Goal: Task Accomplishment & Management: Use online tool/utility

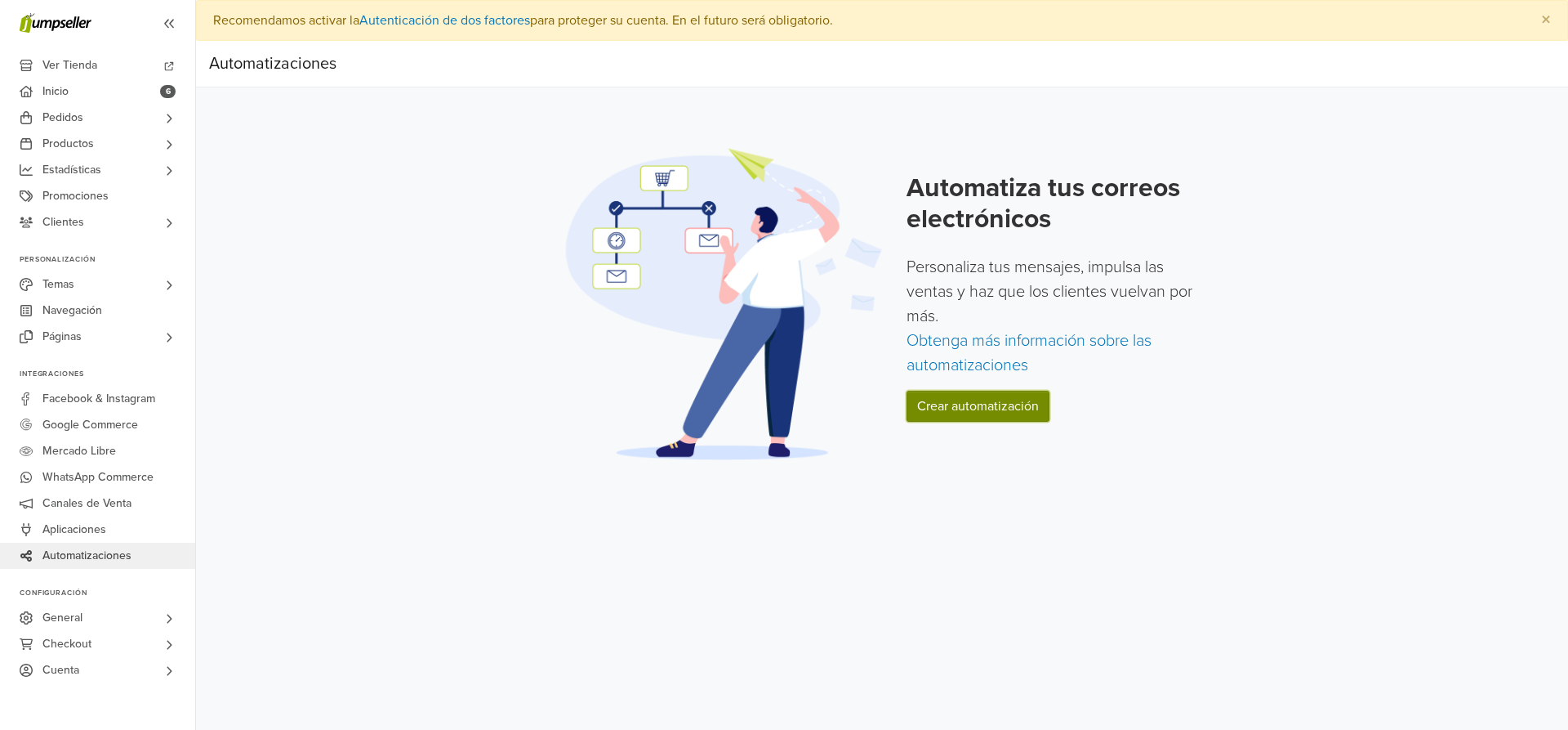
click at [1000, 406] on link "Crear automatización" at bounding box center [977, 406] width 143 height 31
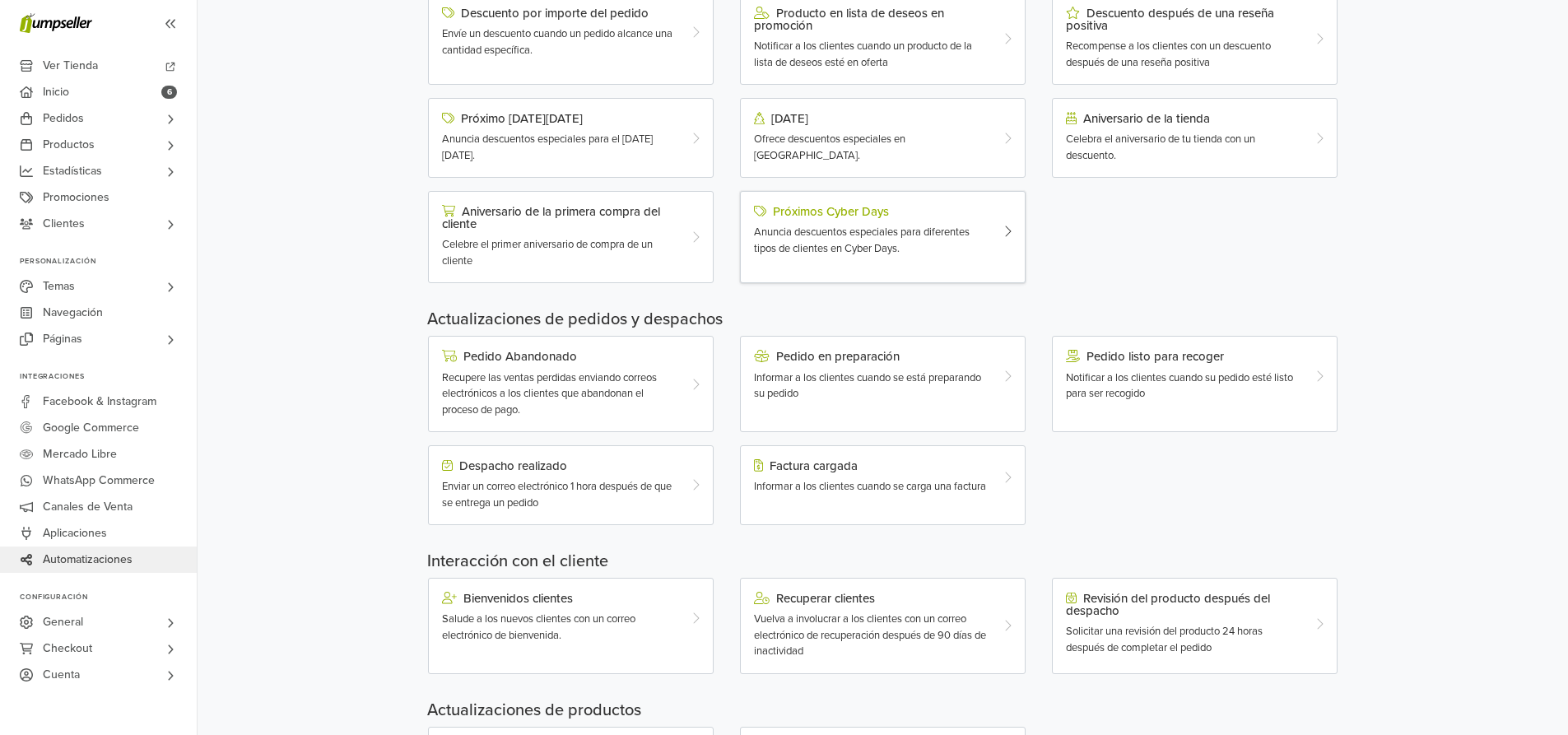
scroll to position [329, 0]
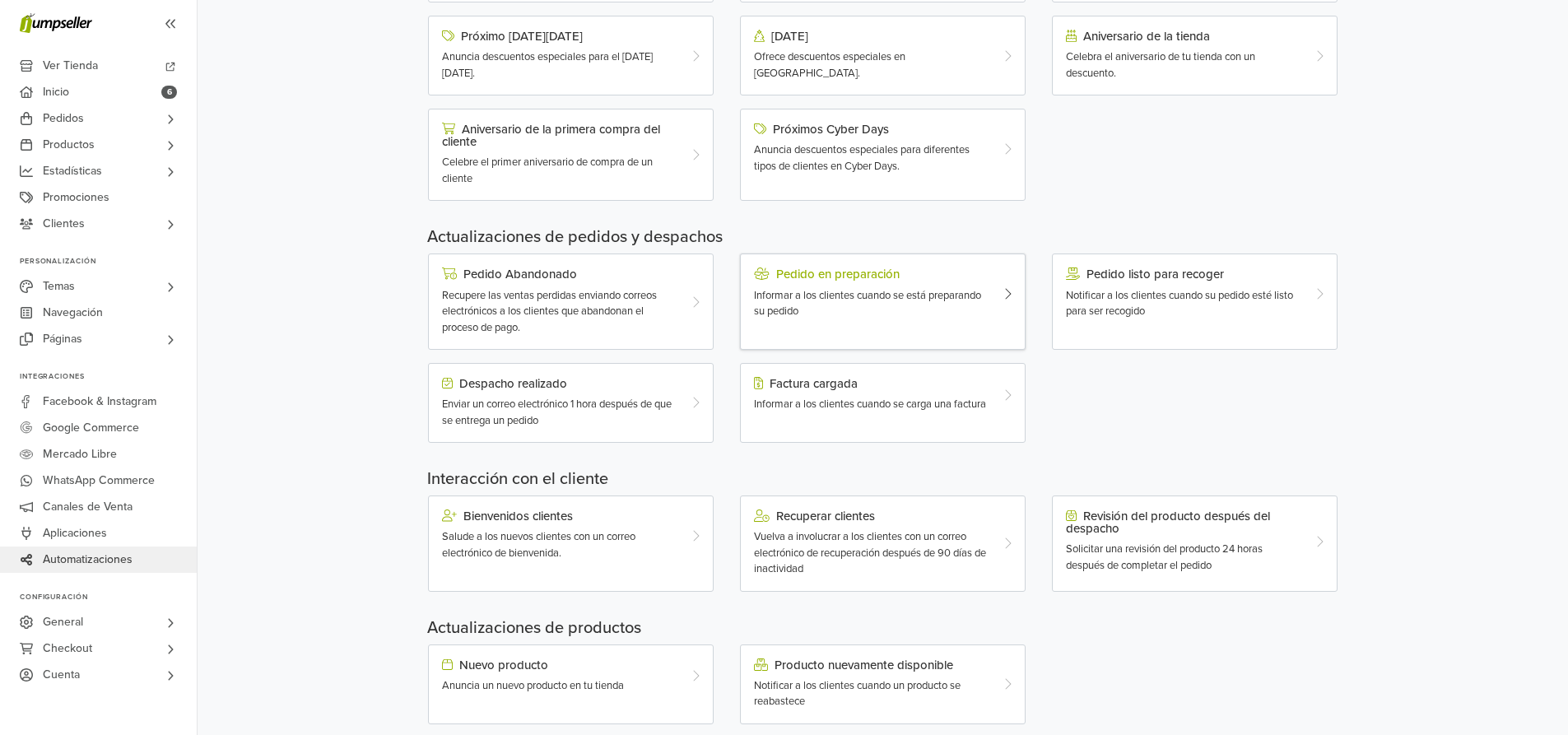
click at [994, 320] on div "Pedido en preparación Informar a los clientes cuando se está preparando su pedi…" at bounding box center [883, 301] width 286 height 96
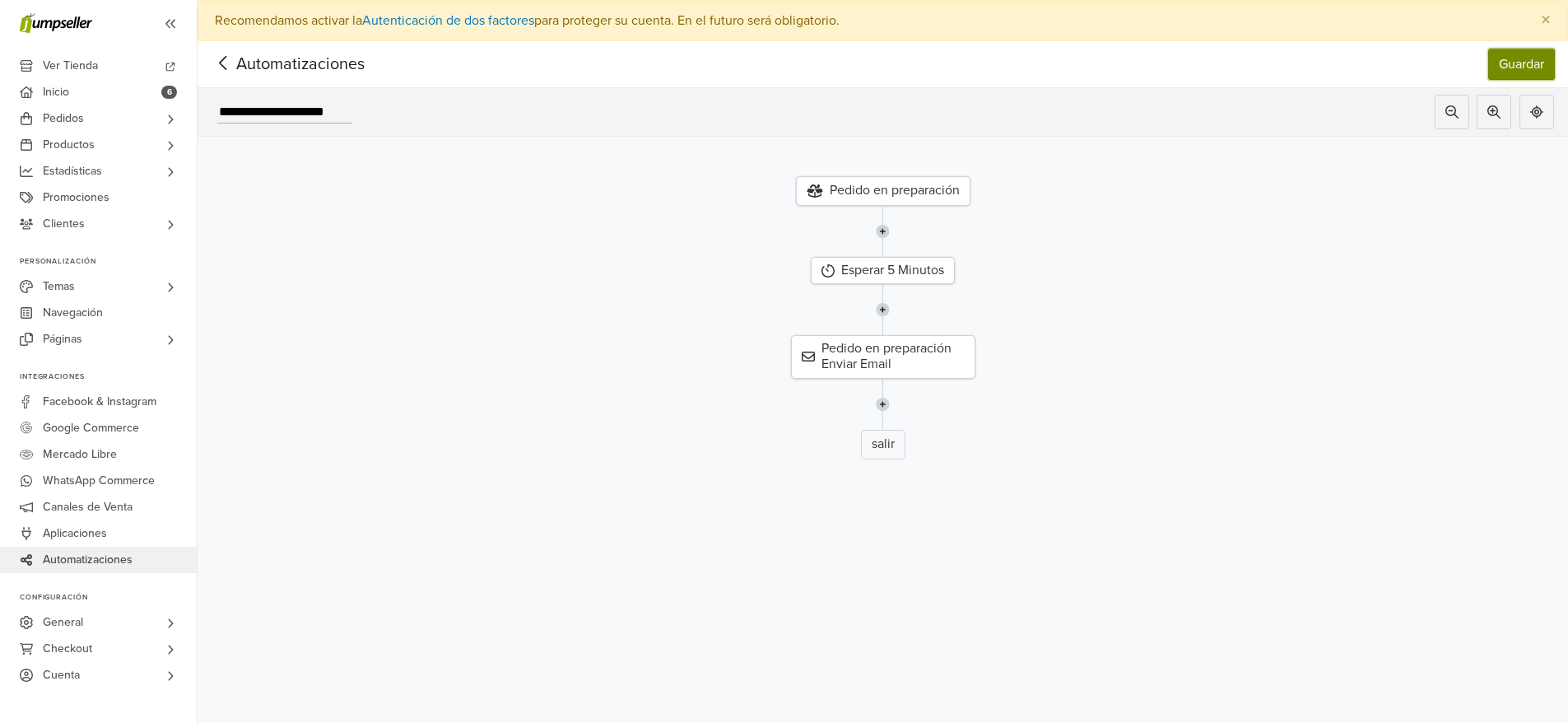
click at [1538, 65] on button "Guardar" at bounding box center [1521, 63] width 67 height 31
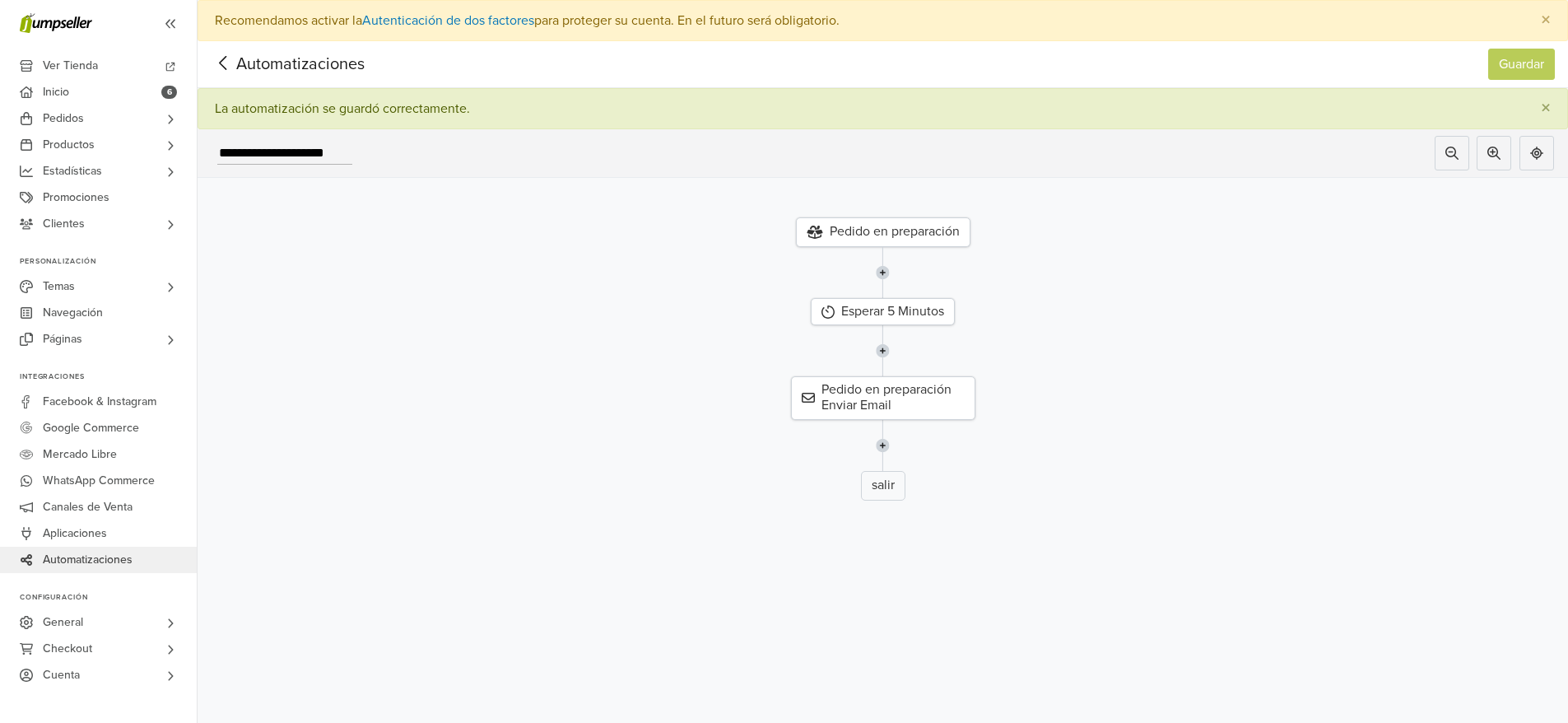
click at [228, 65] on icon at bounding box center [223, 62] width 26 height 21
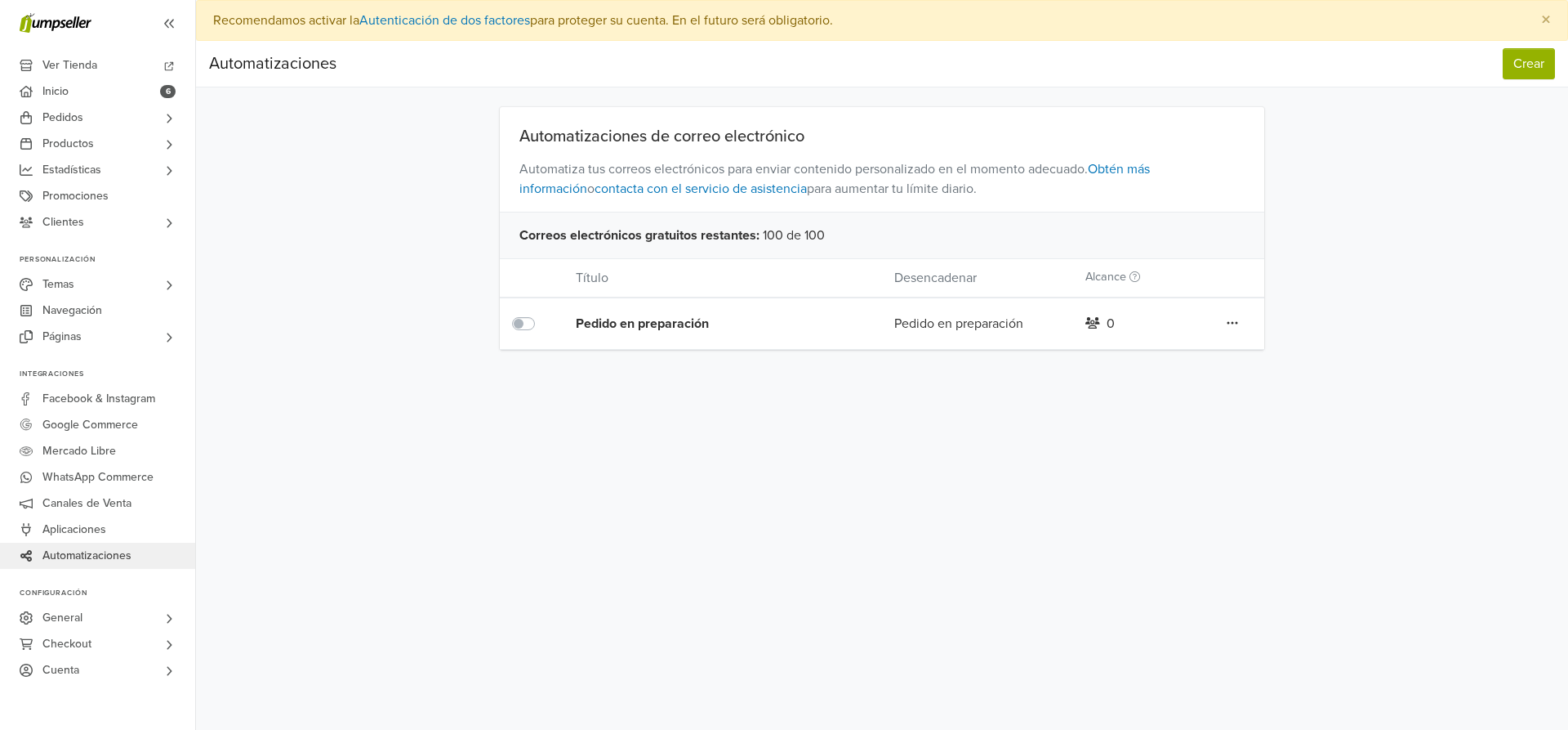
click at [109, 551] on span "Automatizaciones" at bounding box center [87, 555] width 89 height 27
click at [96, 562] on span "Automatizaciones" at bounding box center [87, 555] width 89 height 27
click at [1227, 321] on icon at bounding box center [1232, 322] width 12 height 13
click at [489, 445] on div "Preferencias Suscripción Salir × Recomendamos activar la Autenticación de dos f…" at bounding box center [881, 365] width 1371 height 730
click at [1532, 63] on button "Crear" at bounding box center [1528, 63] width 52 height 31
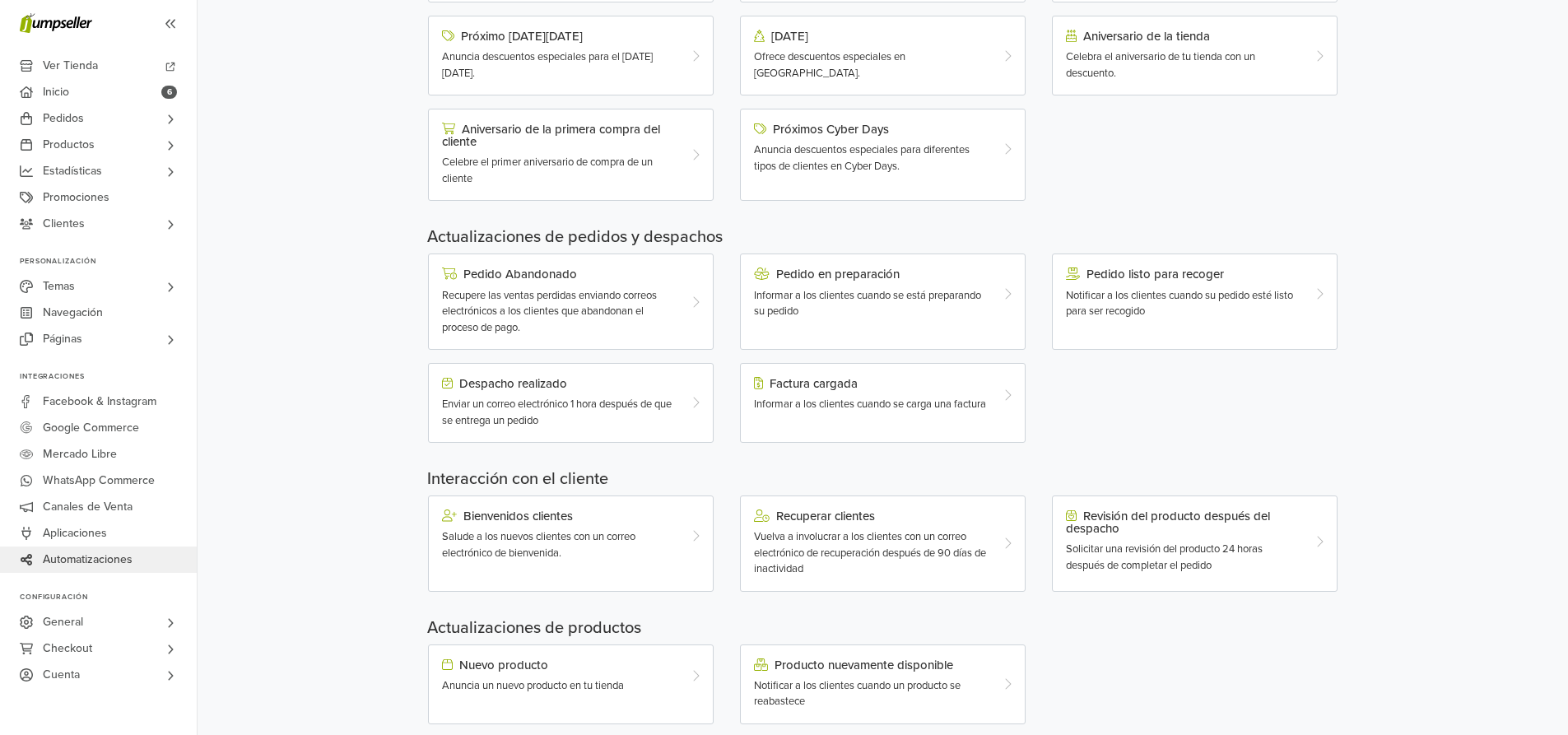
scroll to position [358, 0]
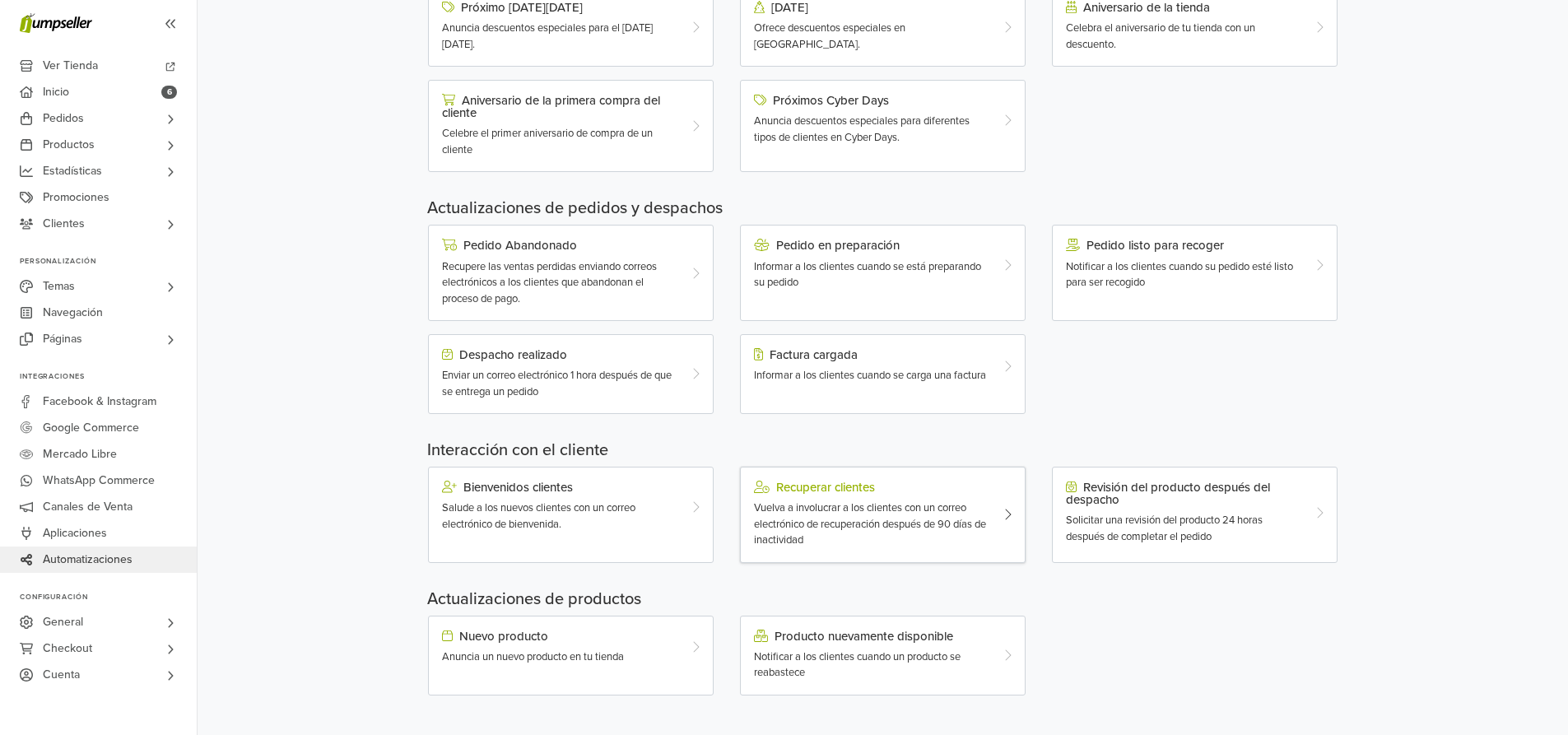
click at [917, 540] on div "Vuelva a involucrar a los clientes con un correo electrónico de recuperación de…" at bounding box center [871, 524] width 235 height 48
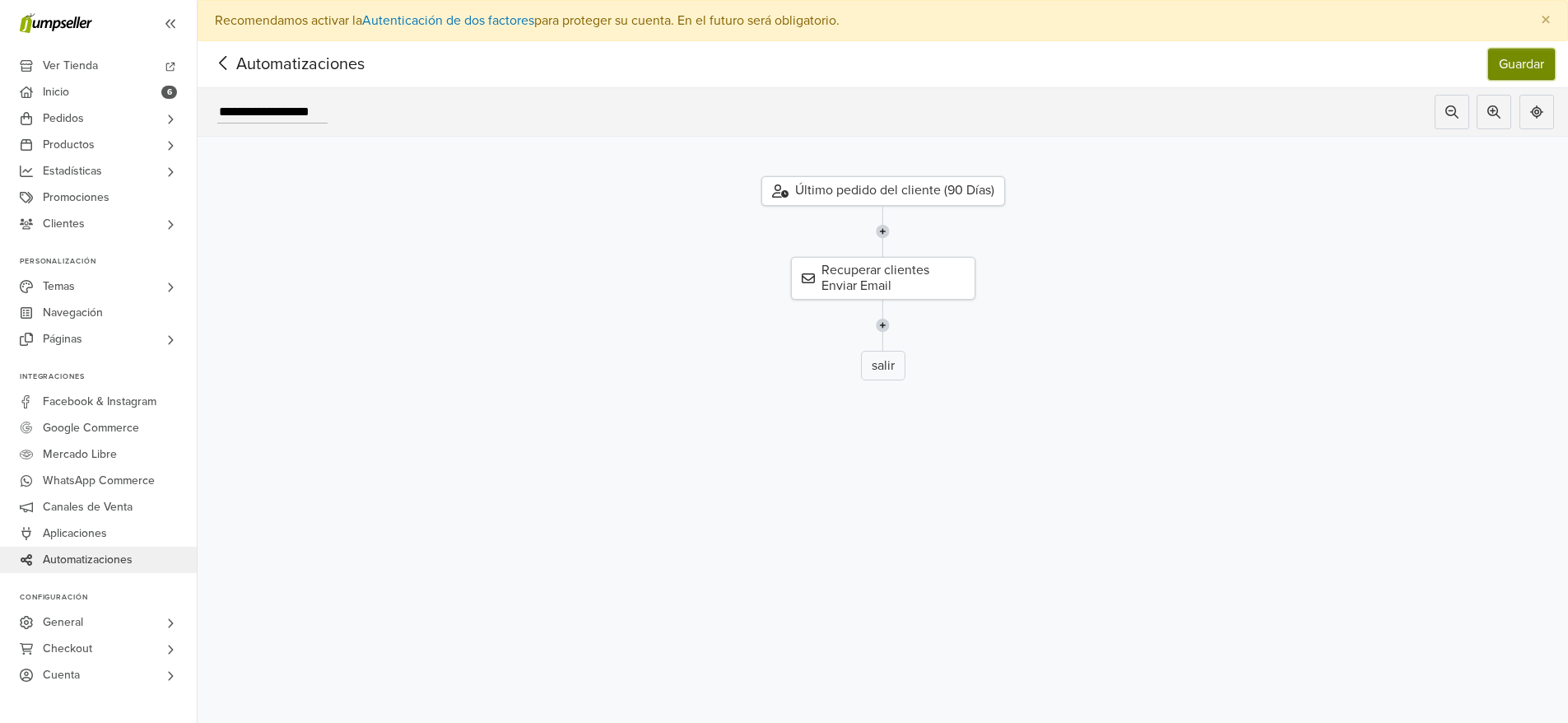
click at [1531, 74] on button "Guardar" at bounding box center [1521, 63] width 67 height 31
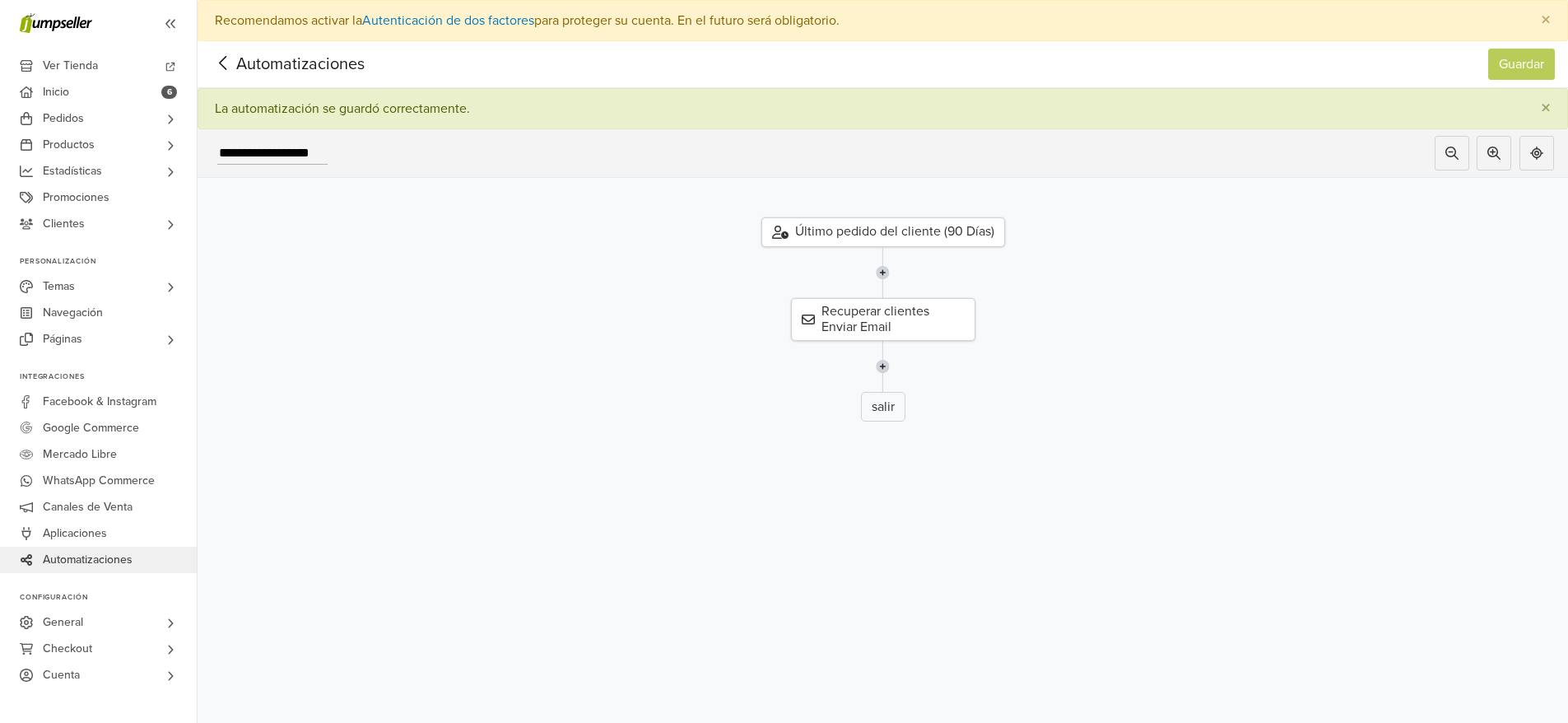
click at [223, 70] on icon at bounding box center [223, 62] width 26 height 21
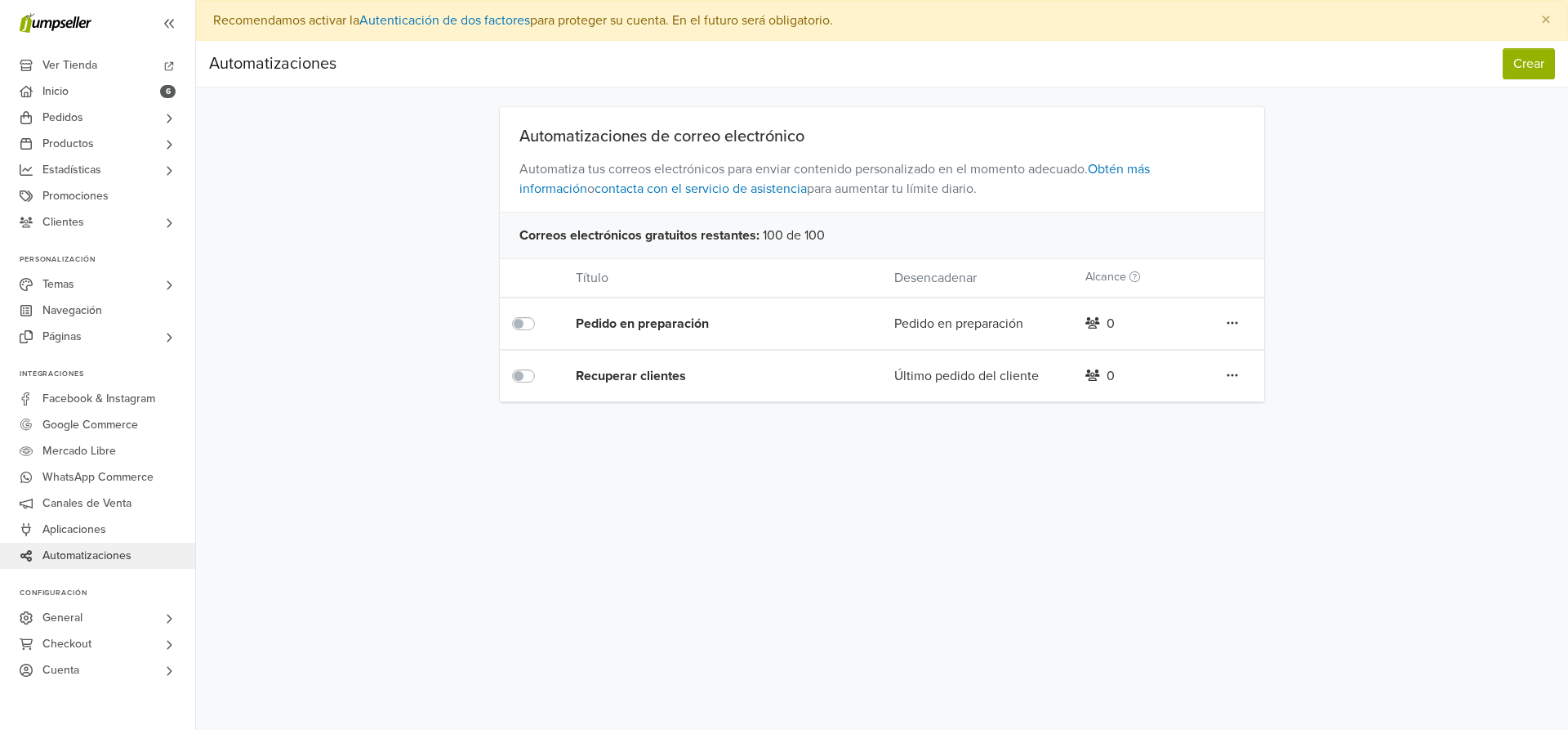
click at [89, 550] on span "Automatizaciones" at bounding box center [87, 555] width 89 height 27
click at [1531, 67] on button "Crear" at bounding box center [1528, 63] width 52 height 31
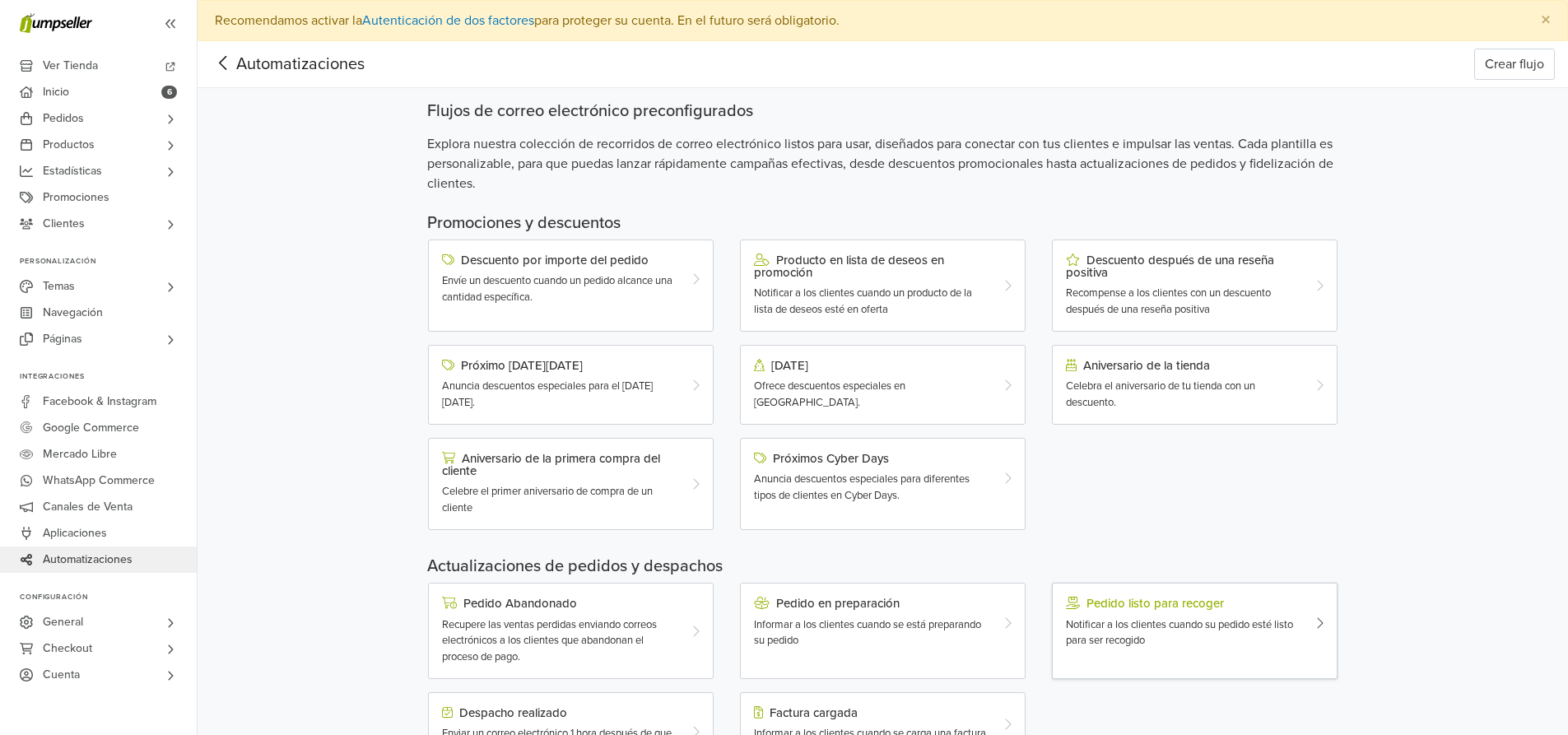
scroll to position [358, 0]
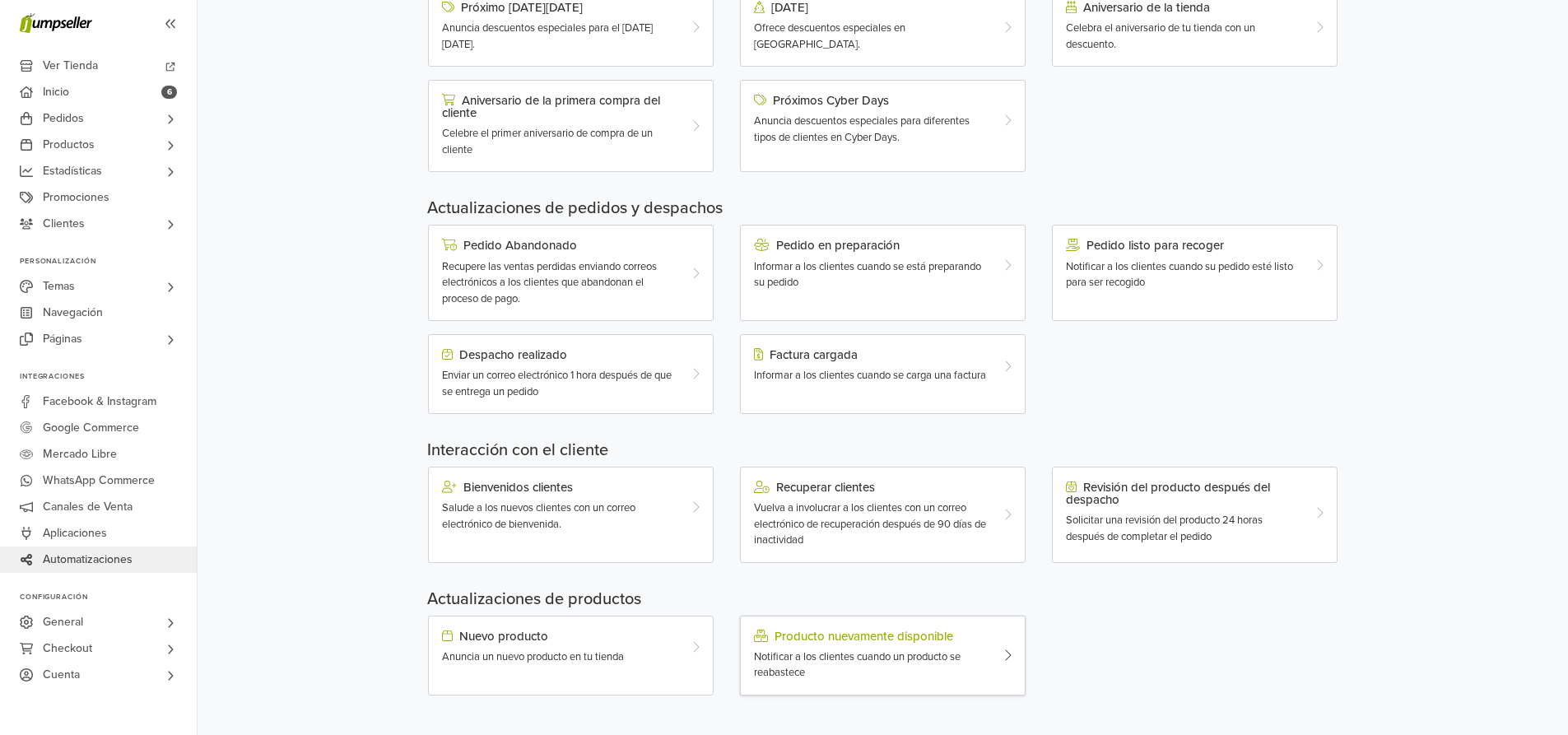
click at [808, 665] on div "Notificar a los clientes cuando un producto se reabastece" at bounding box center [871, 665] width 235 height 32
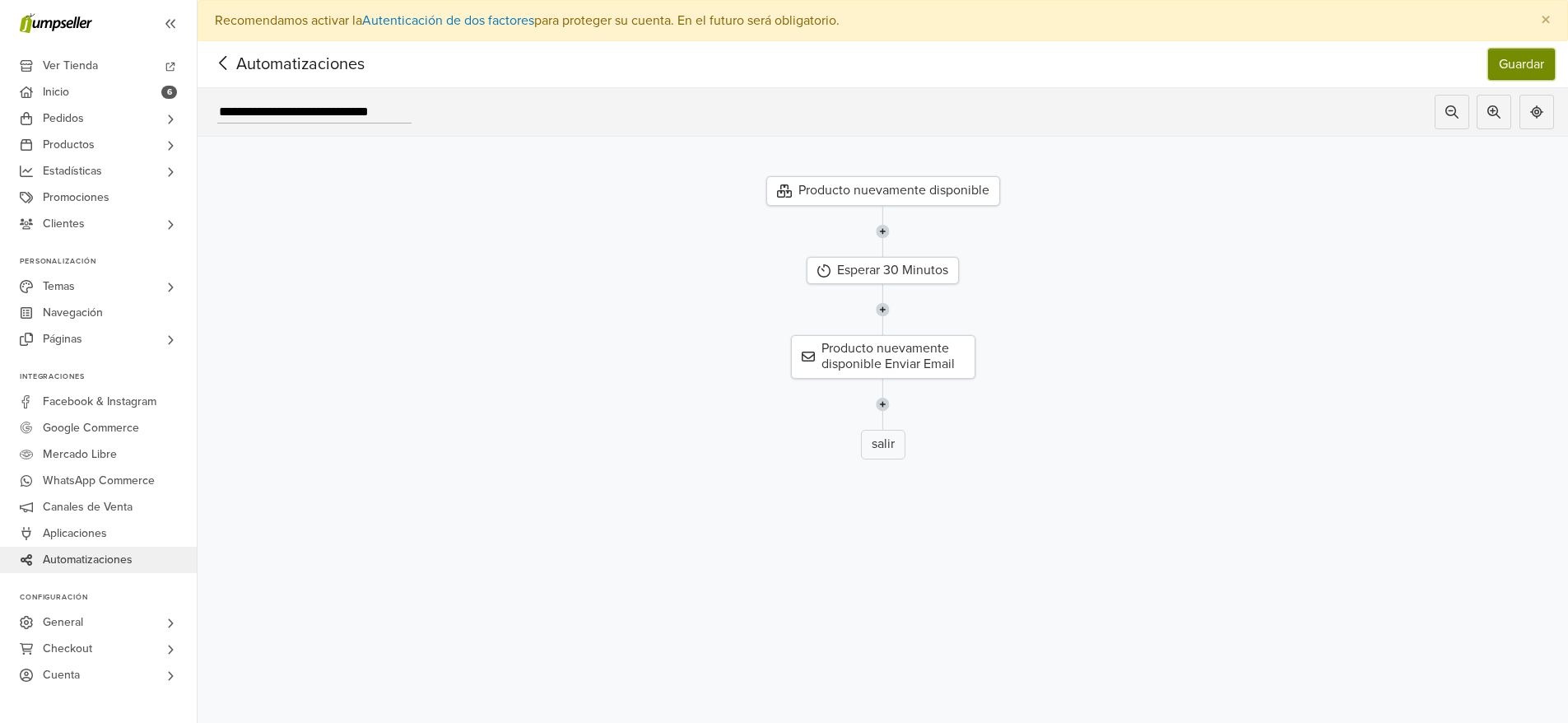
click at [1537, 63] on button "Guardar" at bounding box center [1521, 63] width 67 height 31
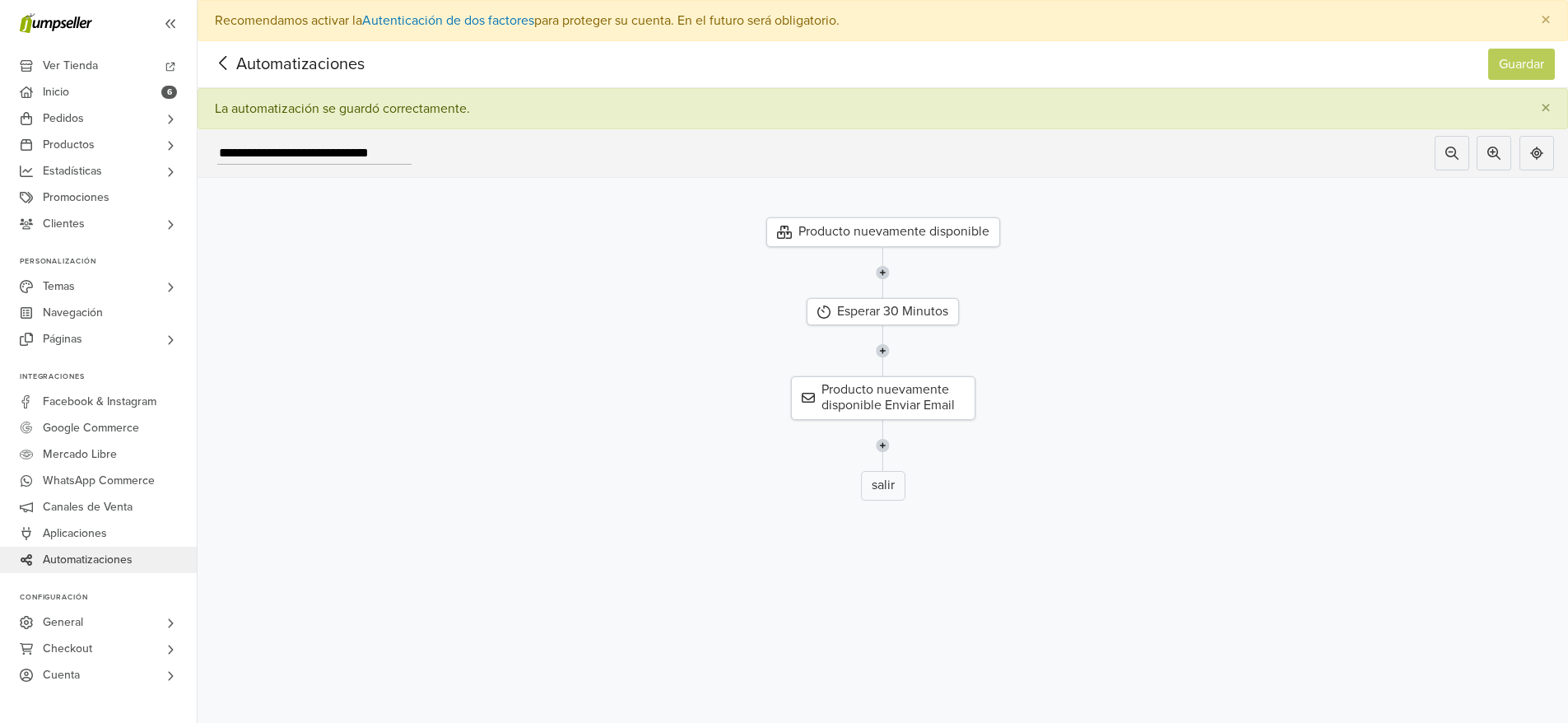
click at [224, 65] on icon at bounding box center [223, 62] width 26 height 21
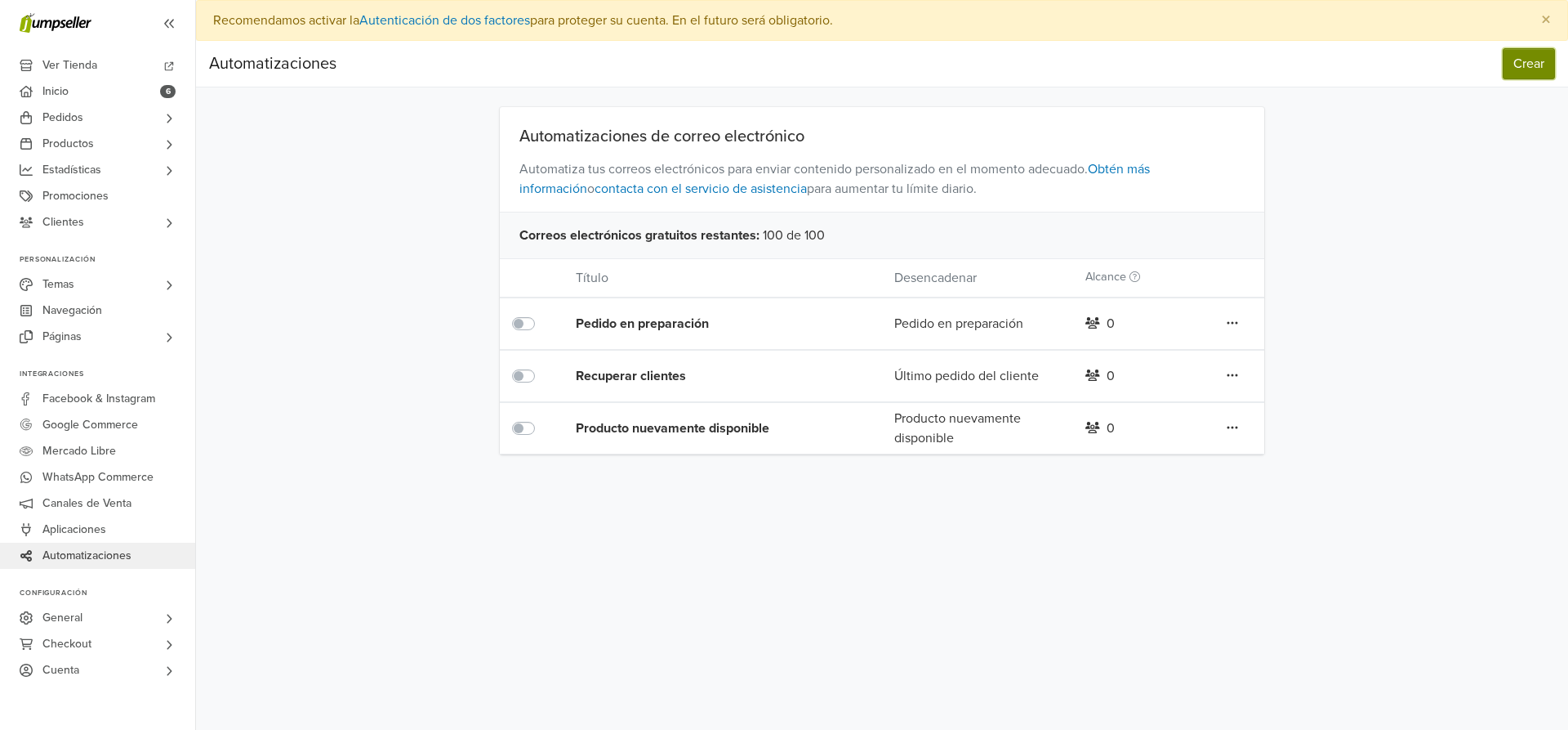
click at [1539, 68] on button "Crear" at bounding box center [1528, 63] width 52 height 31
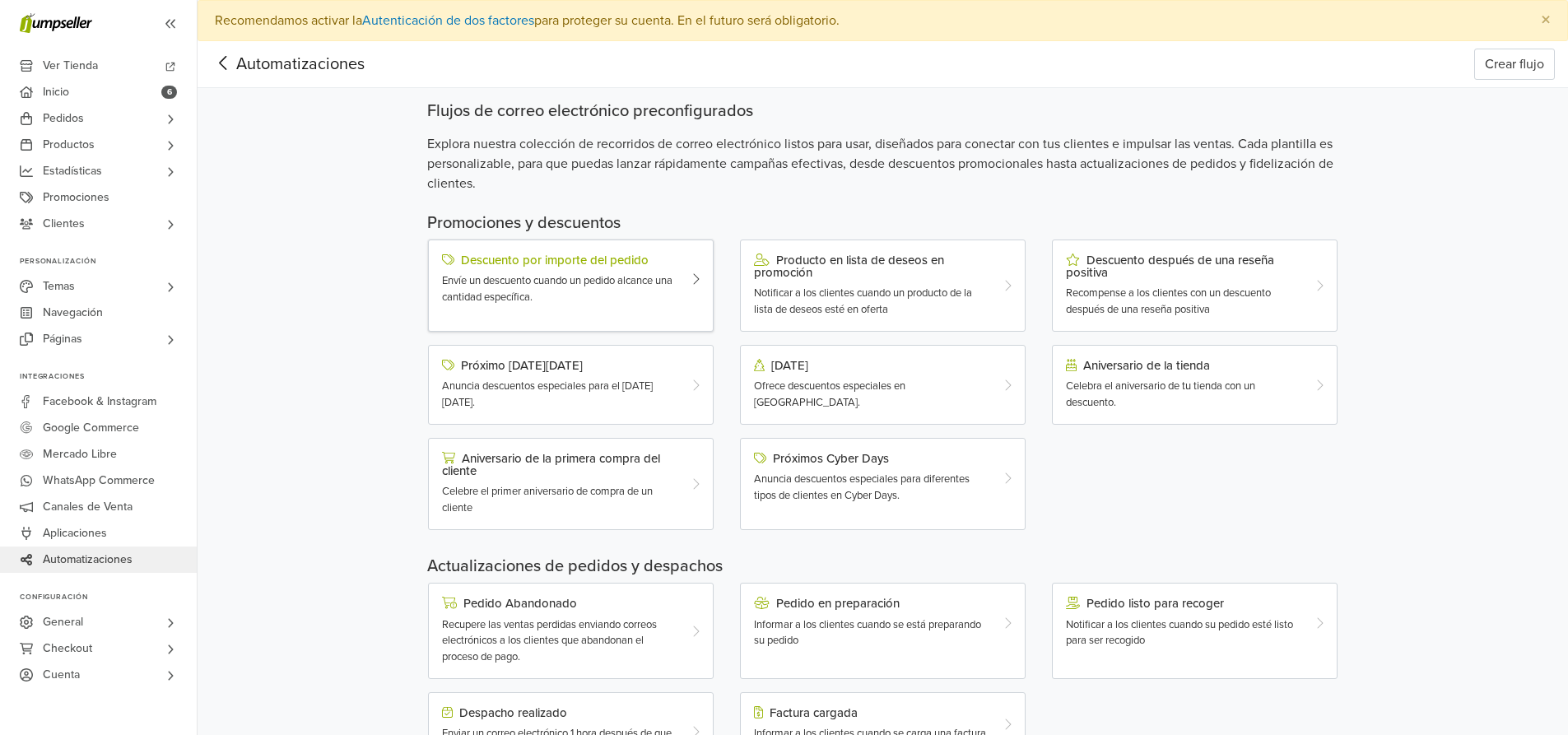
click at [594, 295] on div "Envíe un descuento cuando un pedido alcance una cantidad específica." at bounding box center [559, 289] width 235 height 32
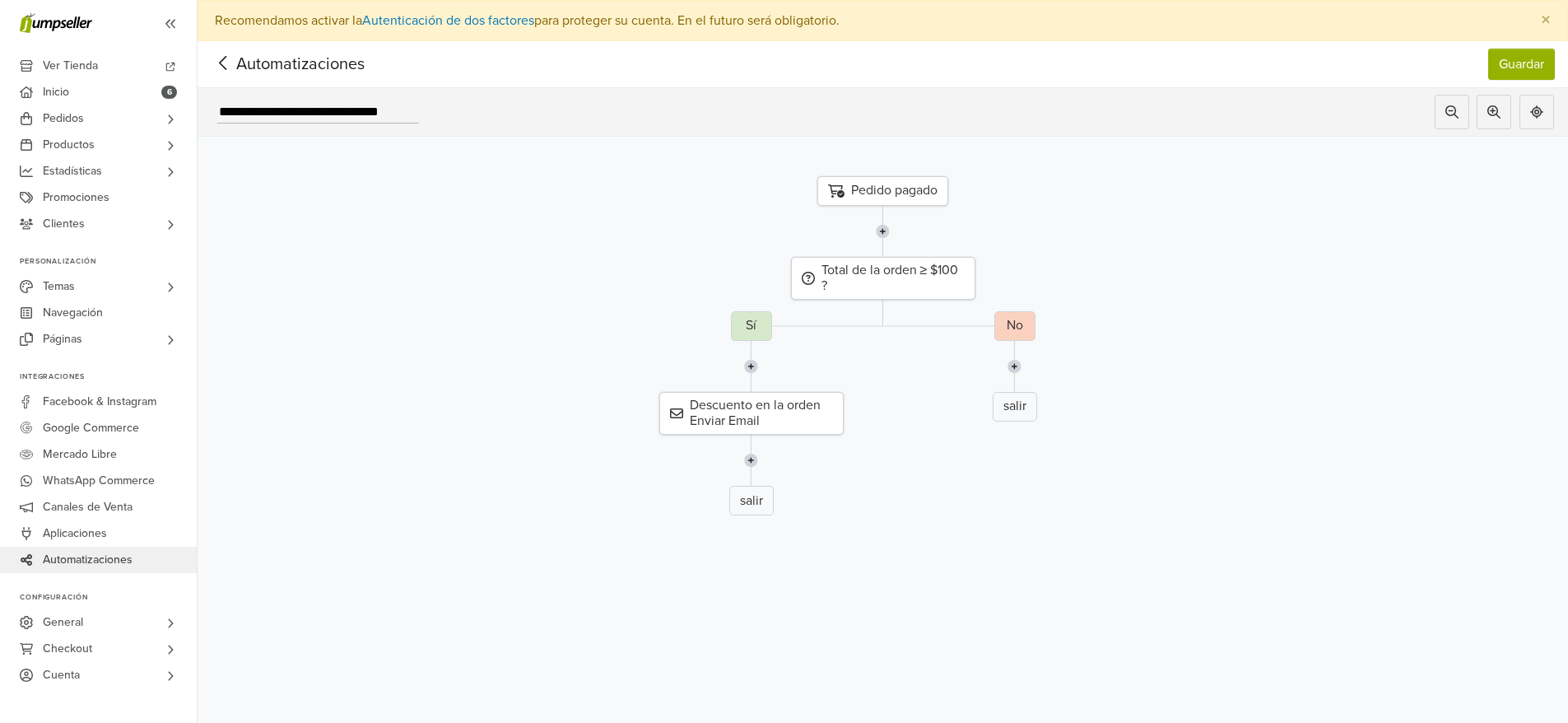
click at [242, 69] on span "Automatizaciones" at bounding box center [275, 64] width 129 height 25
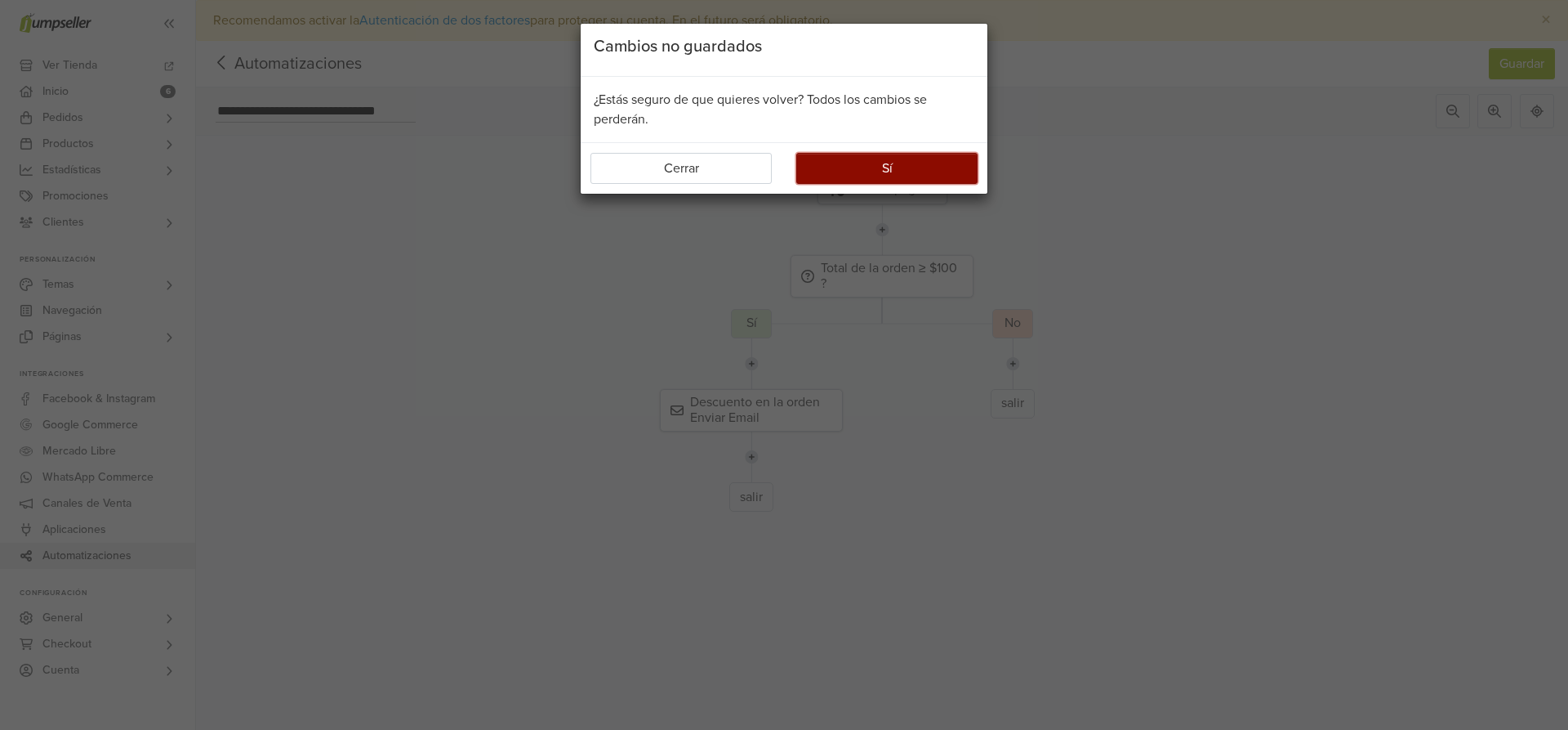
click at [850, 163] on button "Sí" at bounding box center [886, 167] width 182 height 31
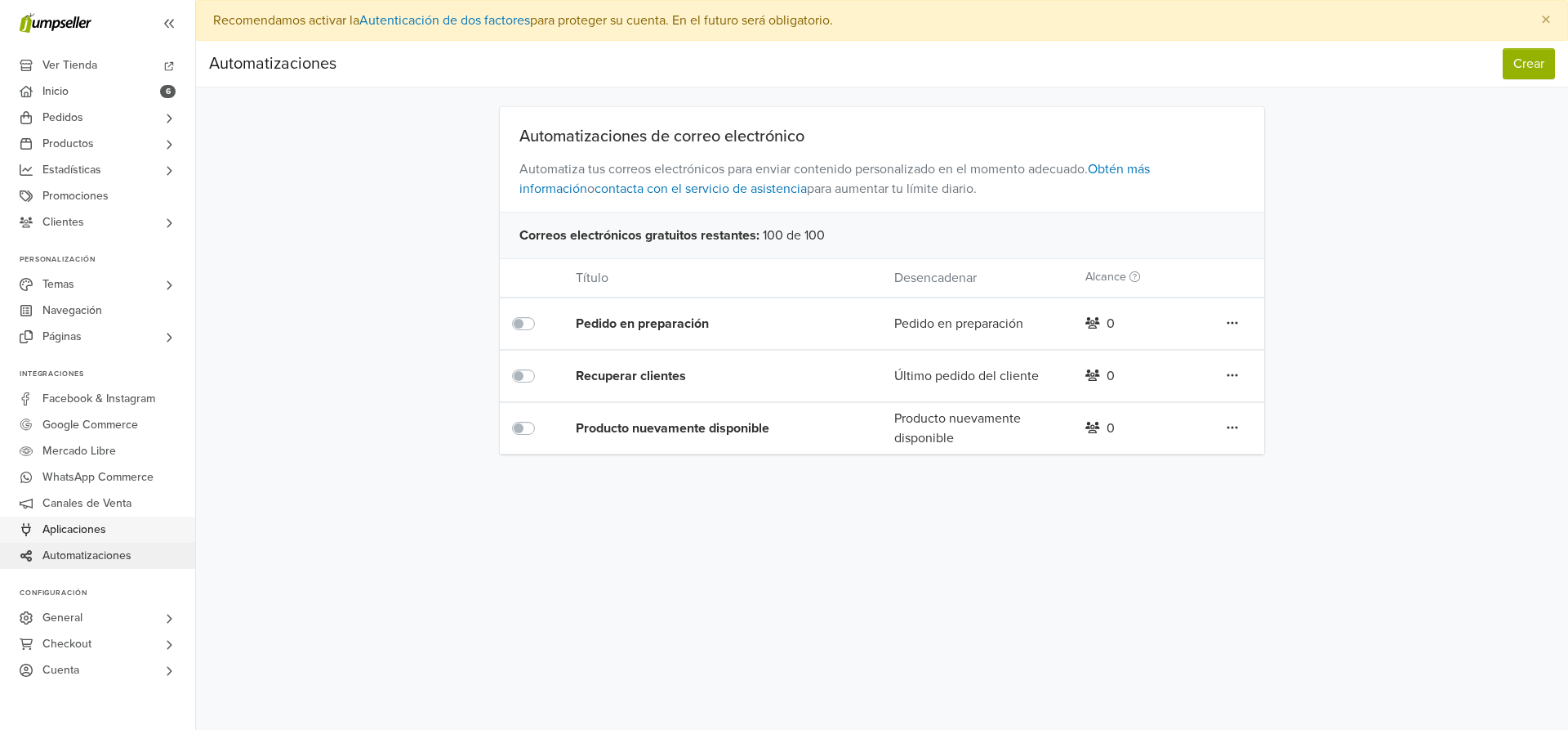
click at [72, 531] on span "Aplicaciones" at bounding box center [74, 530] width 64 height 27
